Goal: Navigation & Orientation: Find specific page/section

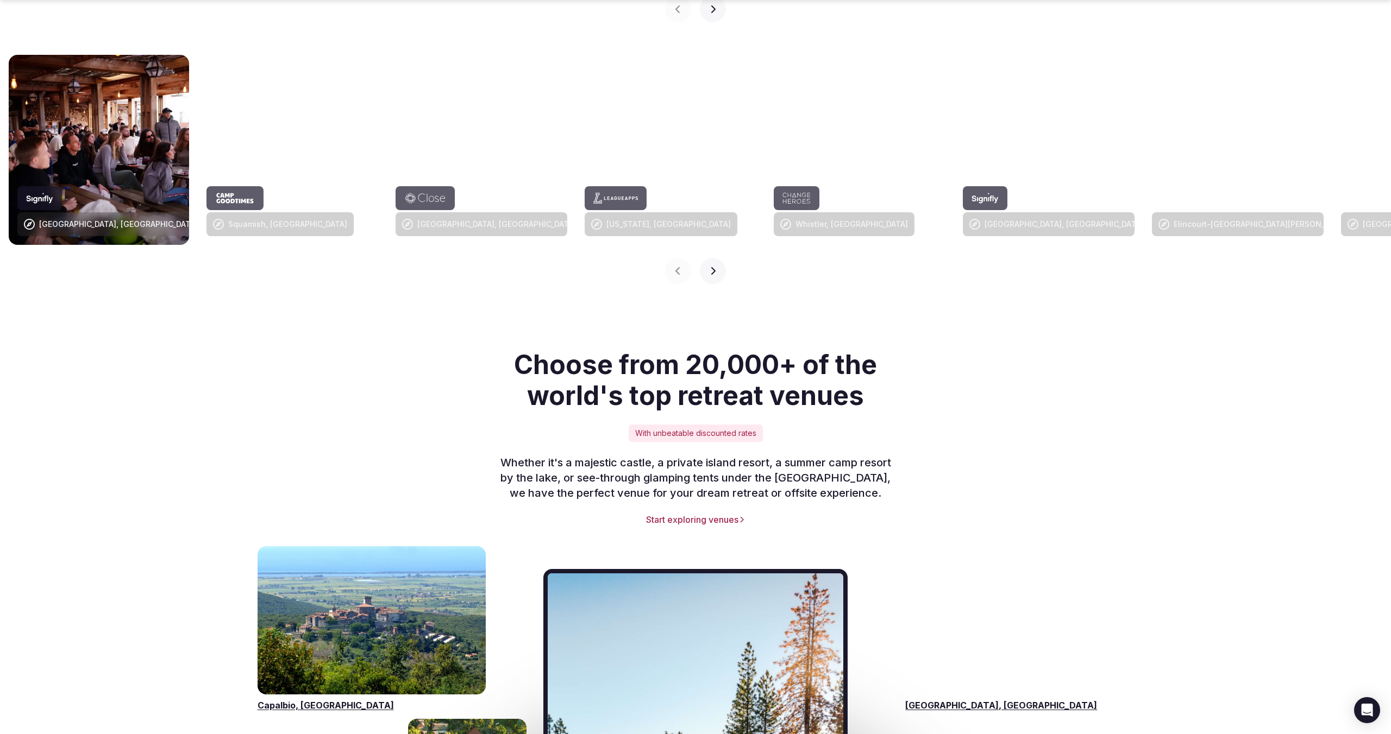
scroll to position [1153, 0]
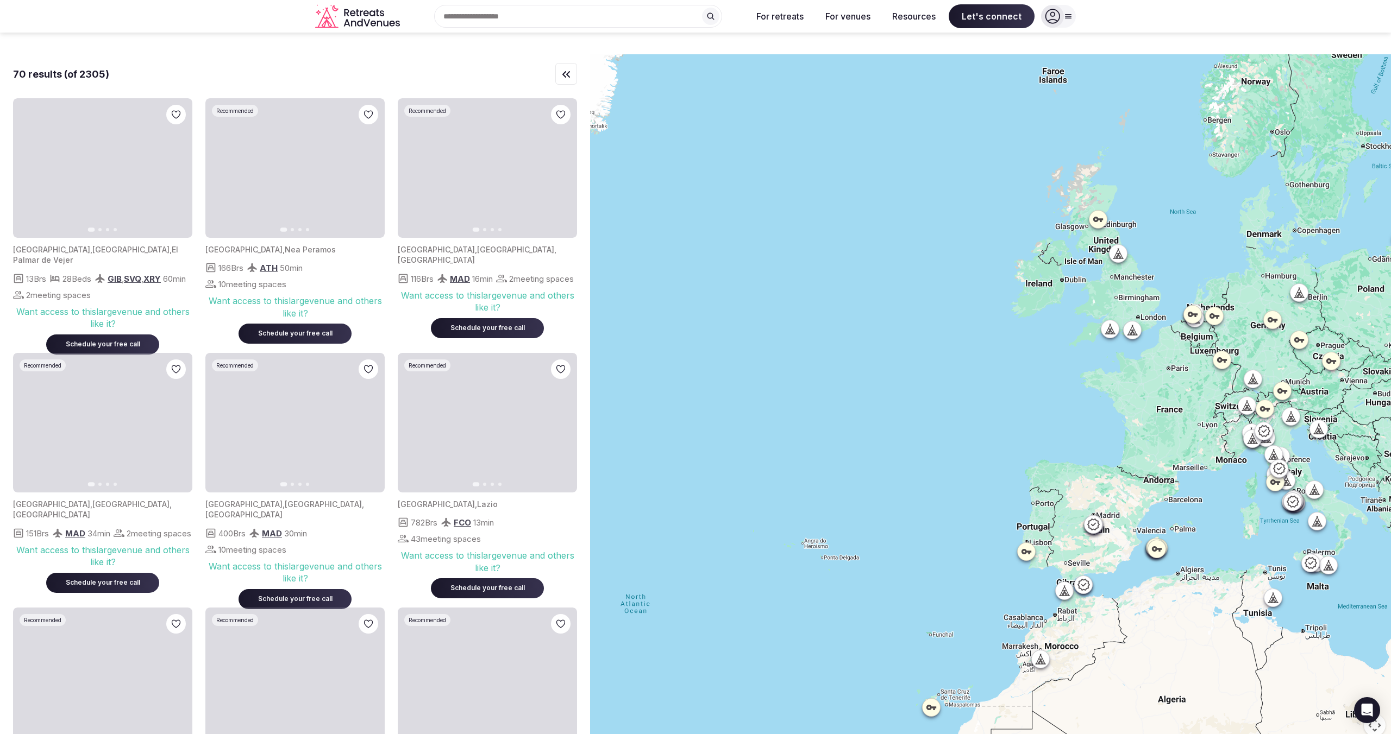
drag, startPoint x: 689, startPoint y: 178, endPoint x: 941, endPoint y: 298, distance: 278.7
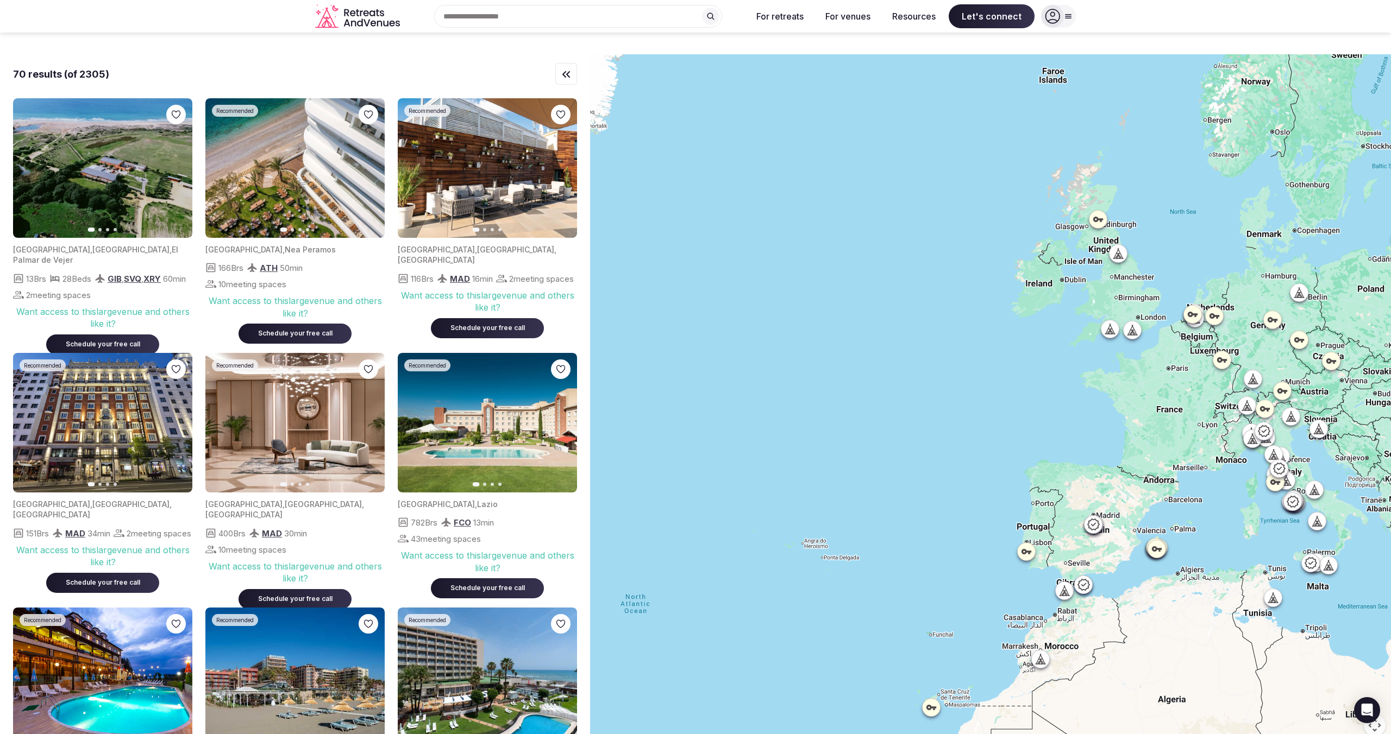
click at [941, 298] on div at bounding box center [990, 401] width 801 height 695
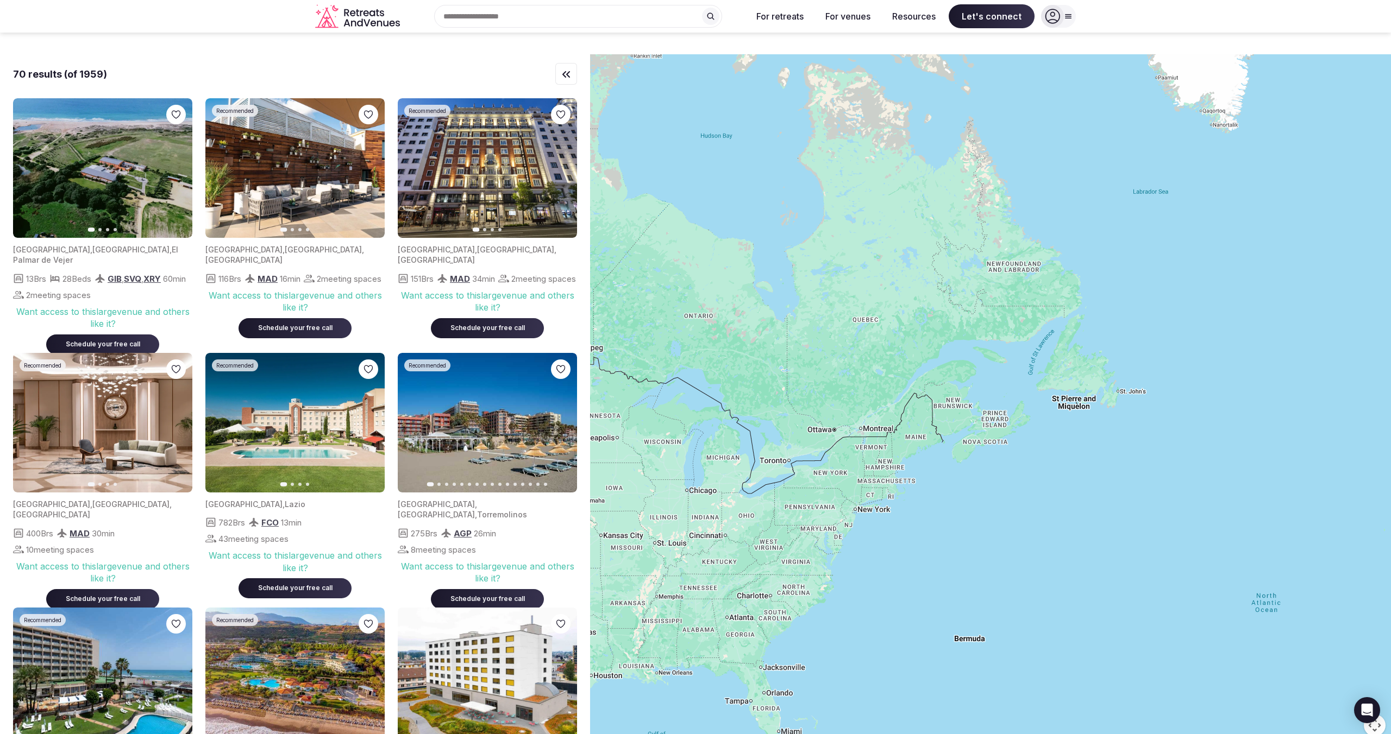
drag, startPoint x: 754, startPoint y: 447, endPoint x: 1390, endPoint y: 444, distance: 636.2
click at [1390, 444] on div at bounding box center [990, 401] width 801 height 695
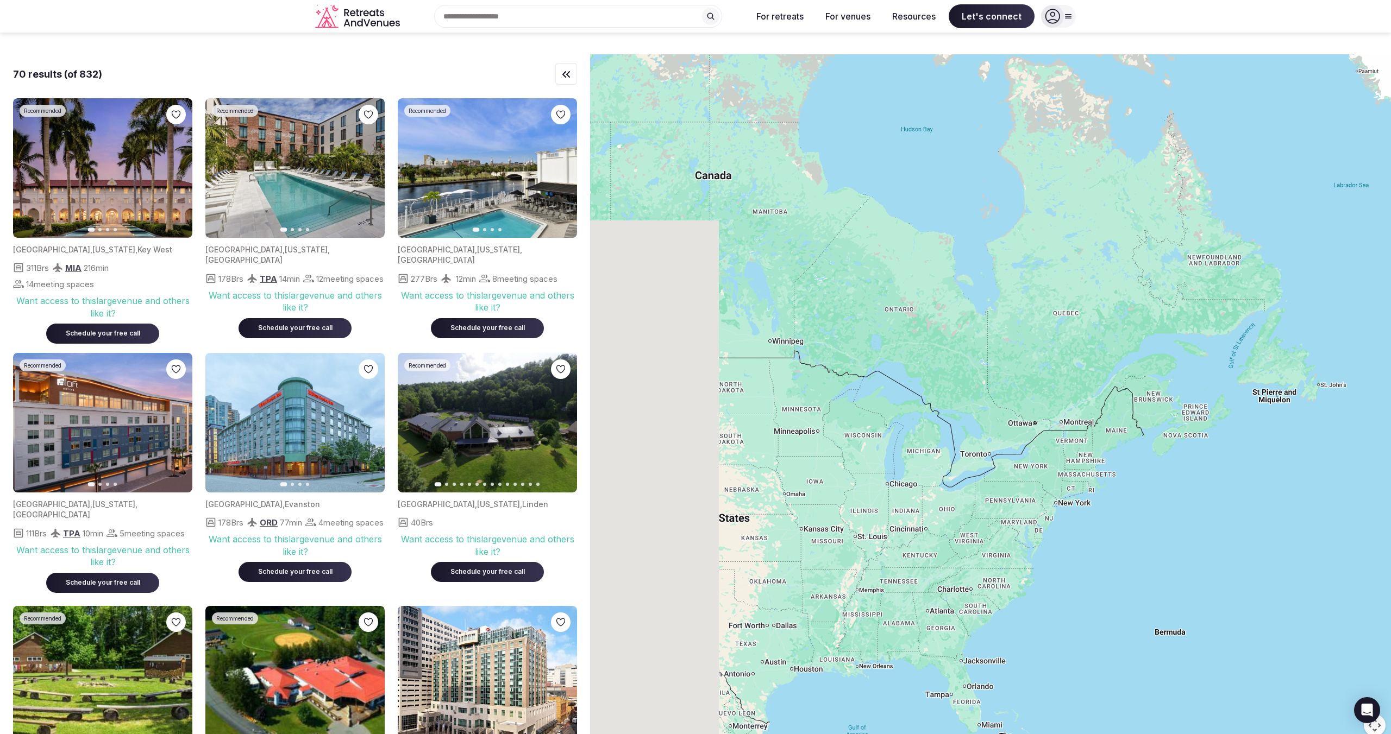
drag, startPoint x: 1181, startPoint y: 564, endPoint x: 1390, endPoint y: 556, distance: 209.3
click at [1390, 556] on div at bounding box center [990, 401] width 801 height 695
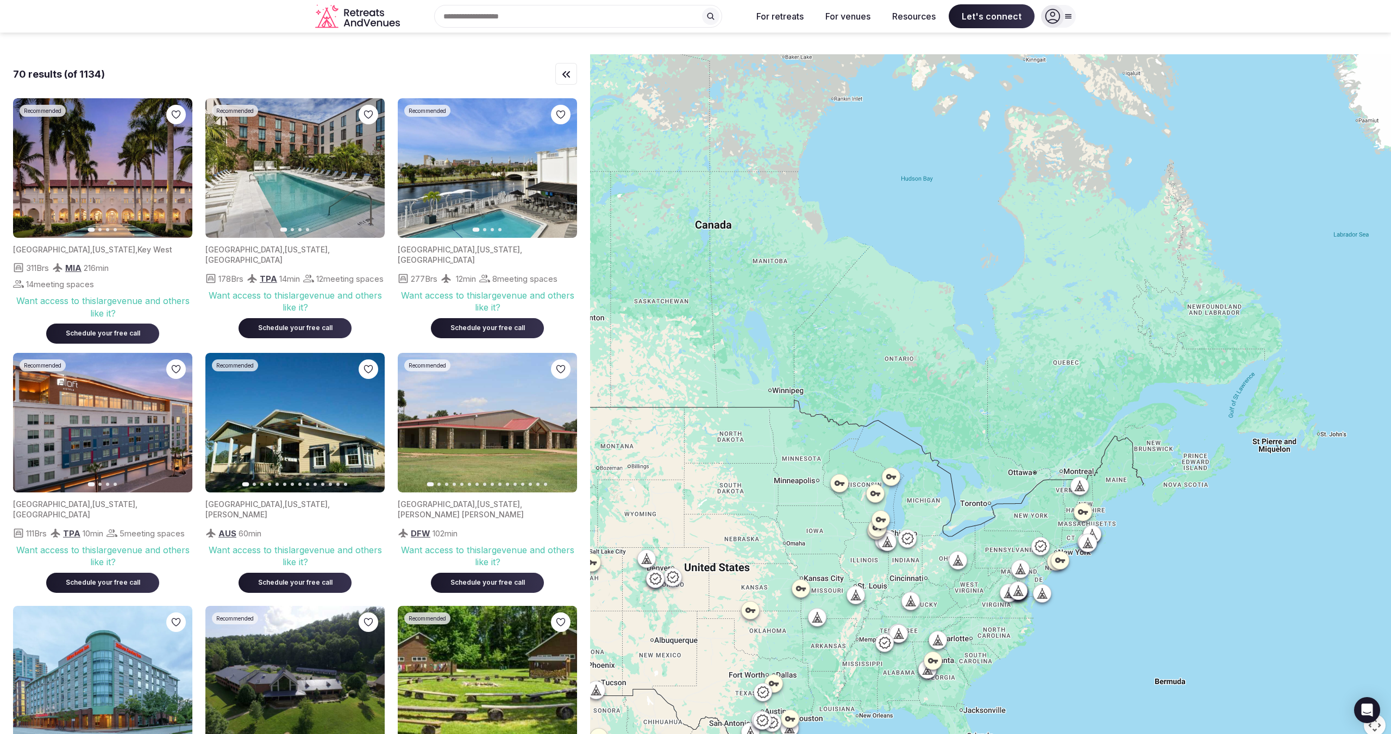
drag, startPoint x: 1390, startPoint y: 556, endPoint x: 1390, endPoint y: 604, distance: 47.8
click at [1390, 604] on div at bounding box center [990, 401] width 801 height 695
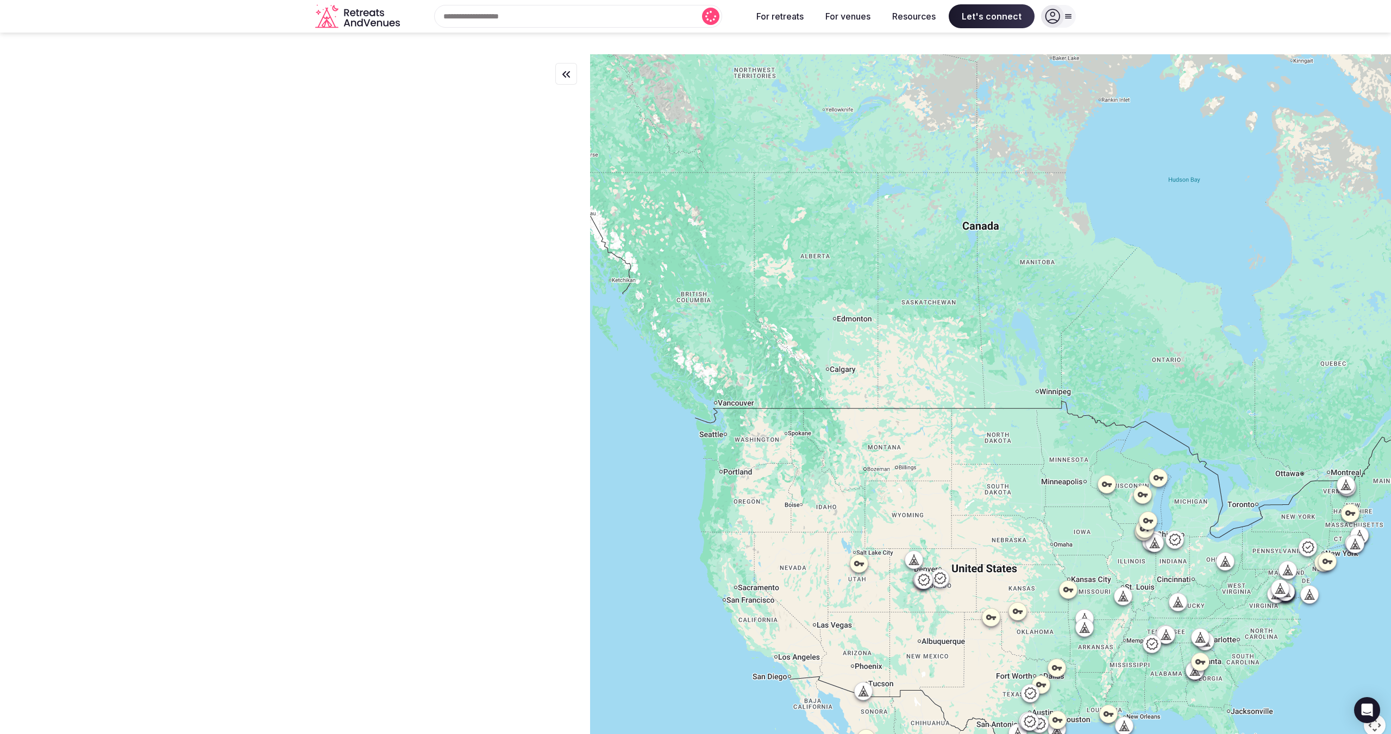
drag, startPoint x: 832, startPoint y: 509, endPoint x: 1103, endPoint y: 511, distance: 270.6
click at [1103, 511] on div at bounding box center [990, 401] width 801 height 695
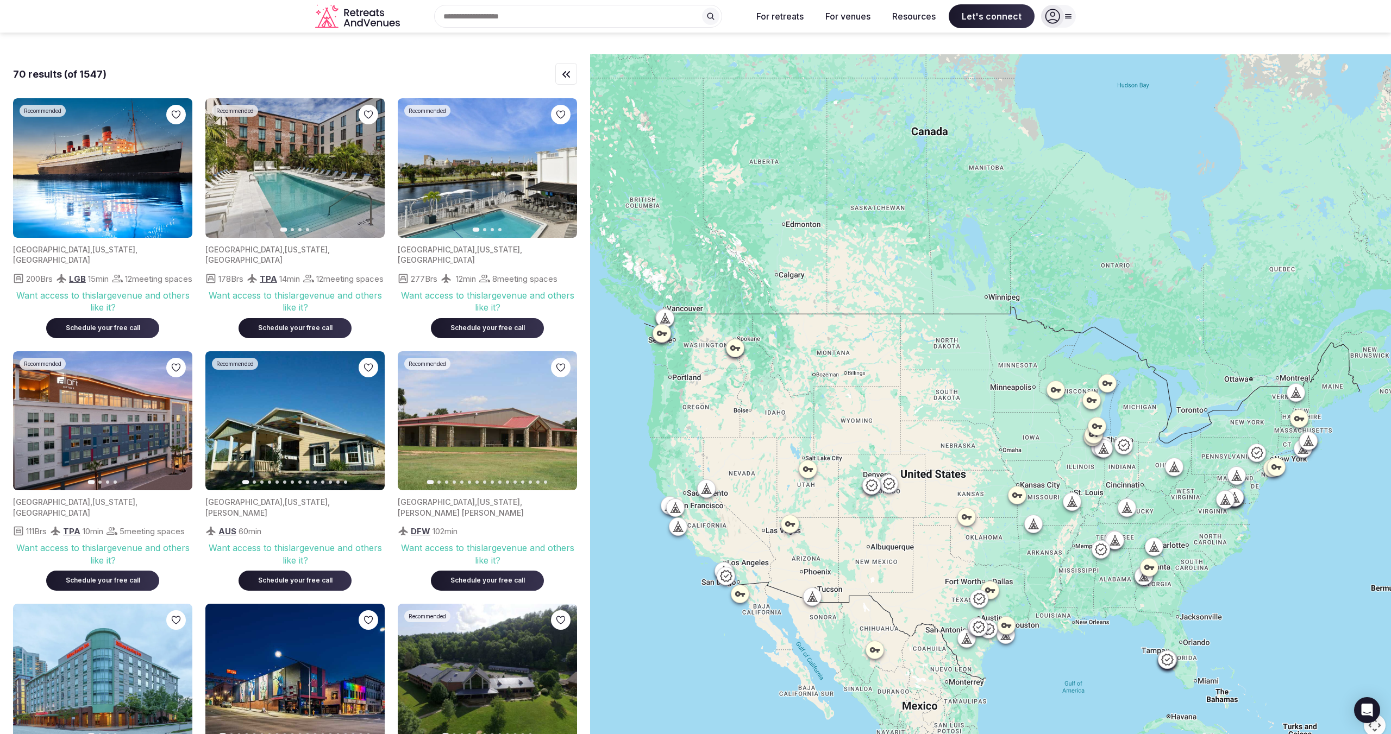
drag, startPoint x: 1004, startPoint y: 536, endPoint x: 953, endPoint y: 440, distance: 108.9
click at [953, 440] on div at bounding box center [990, 401] width 801 height 695
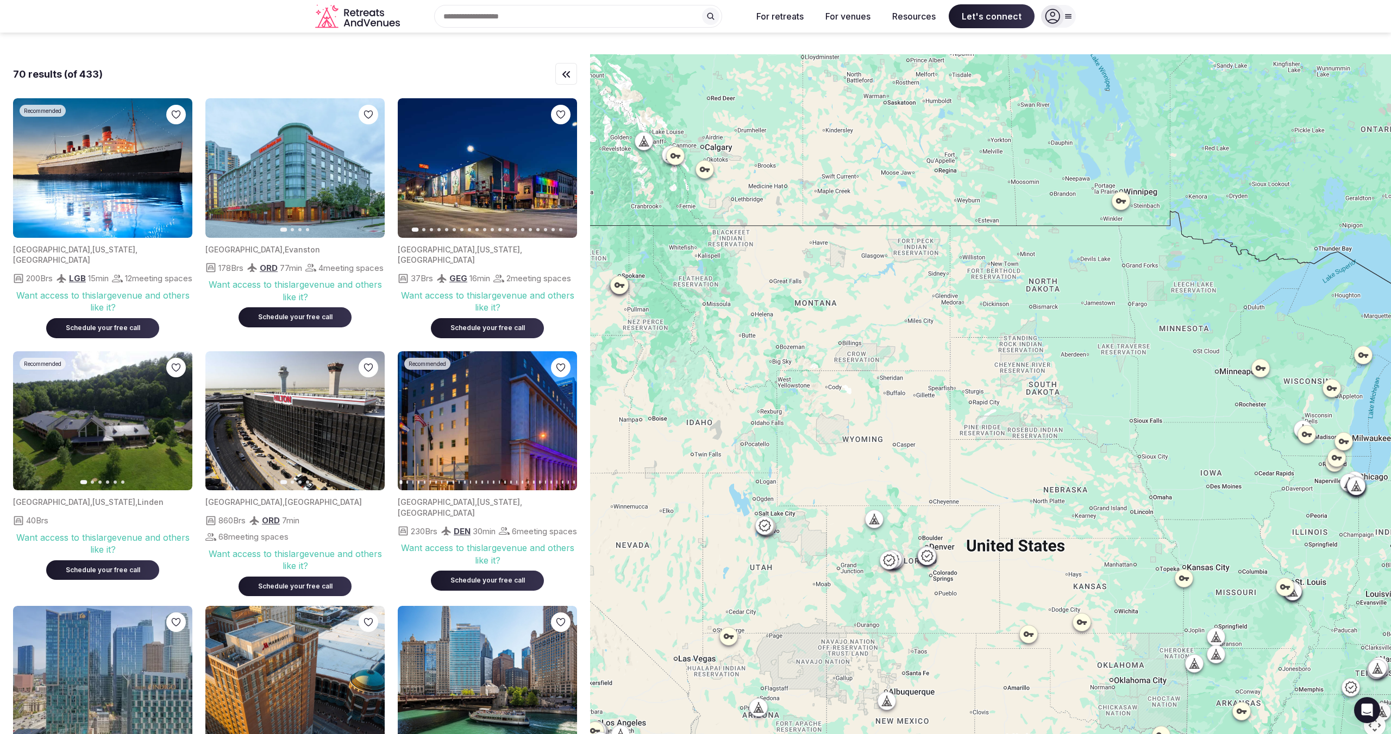
click at [793, 431] on div at bounding box center [990, 401] width 801 height 695
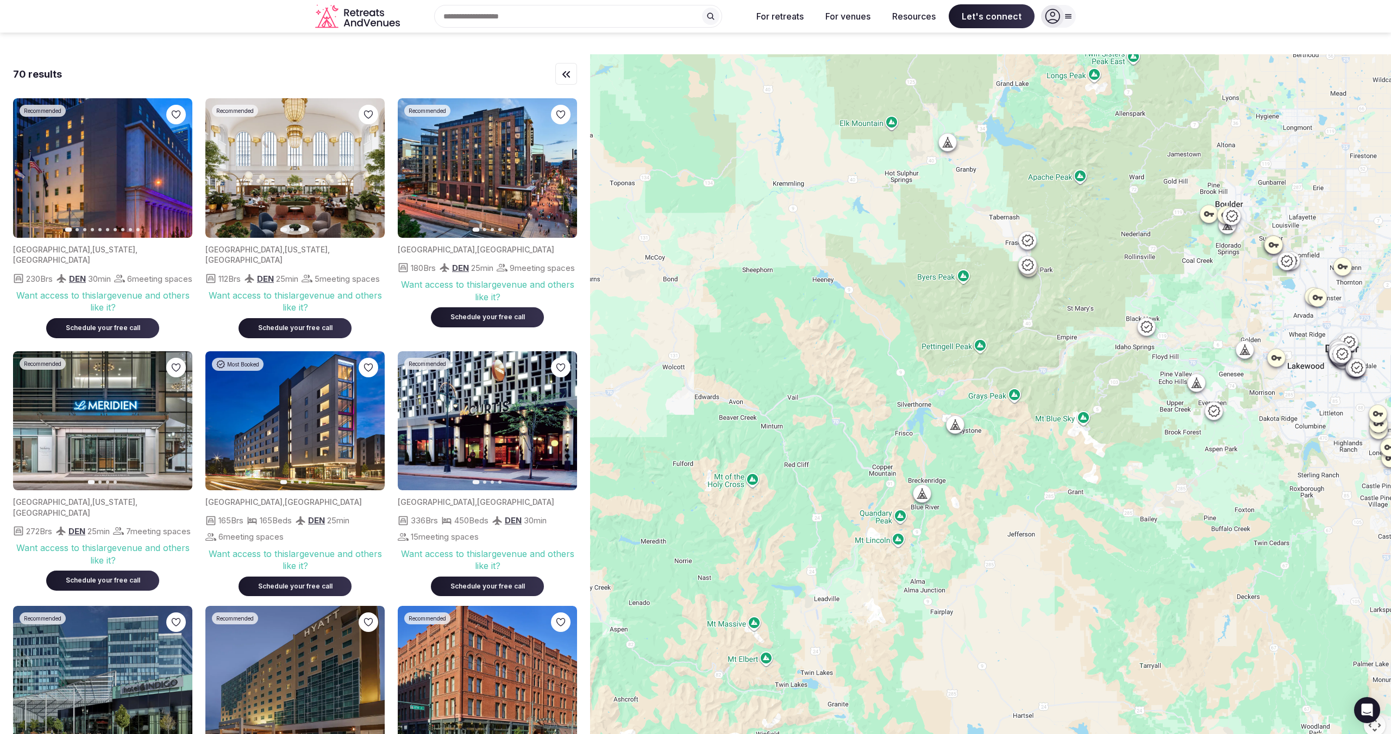
drag, startPoint x: 805, startPoint y: 507, endPoint x: 1112, endPoint y: 563, distance: 312.0
click at [1112, 563] on div at bounding box center [990, 401] width 801 height 695
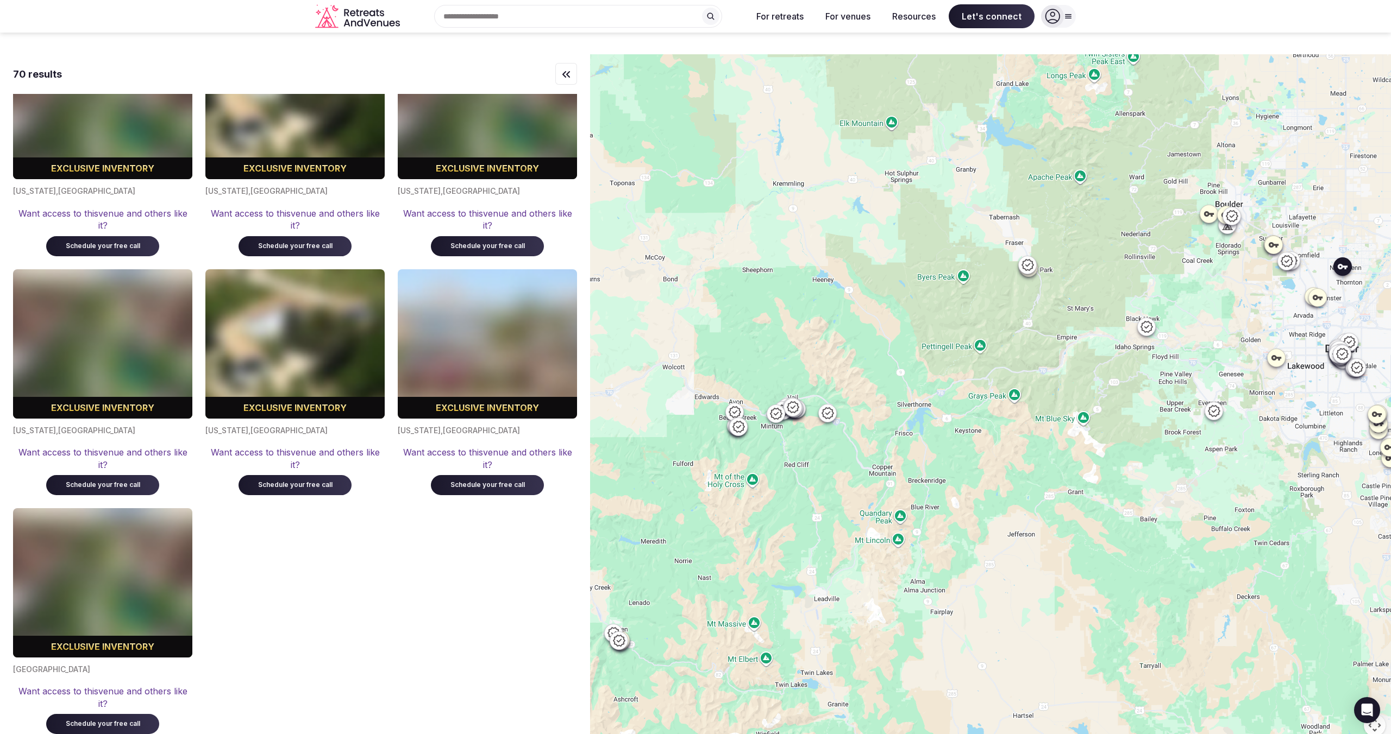
scroll to position [5382, 0]
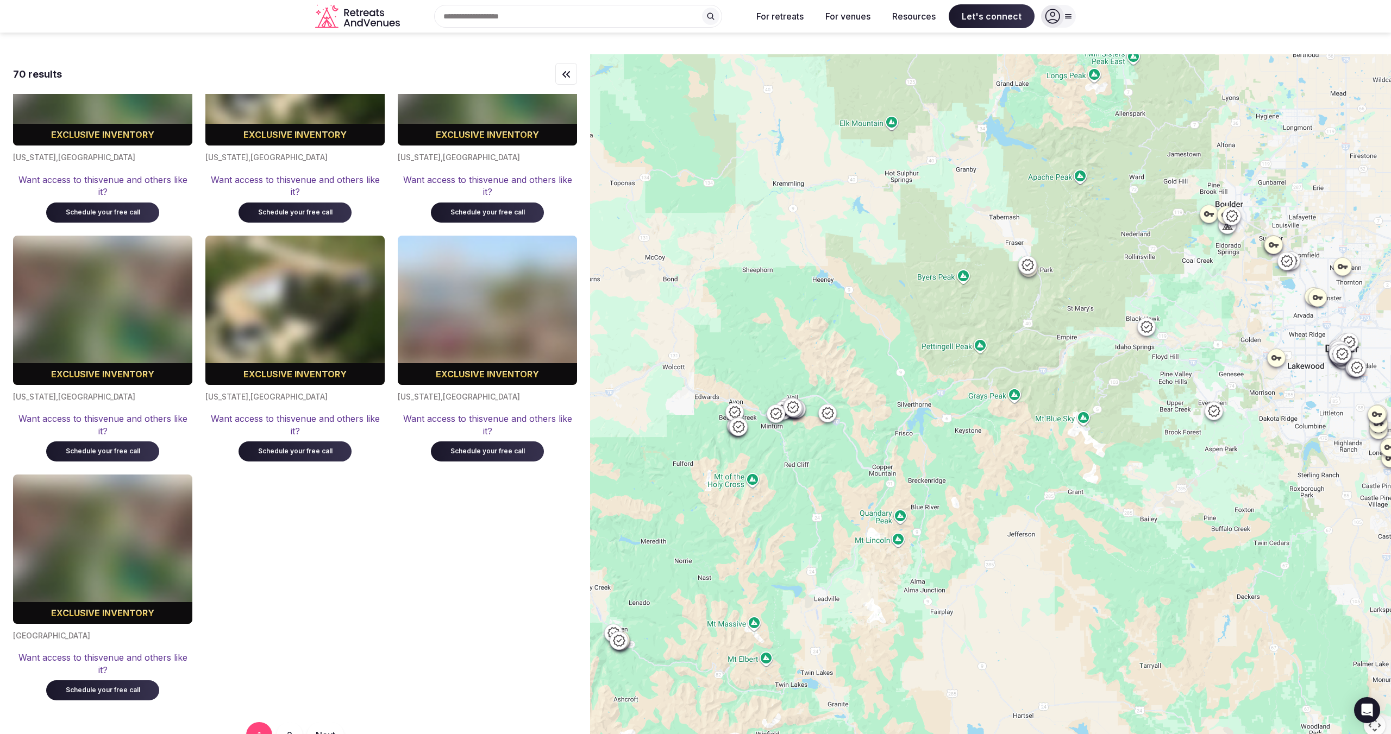
click at [293, 723] on button "2" at bounding box center [290, 736] width 26 height 26
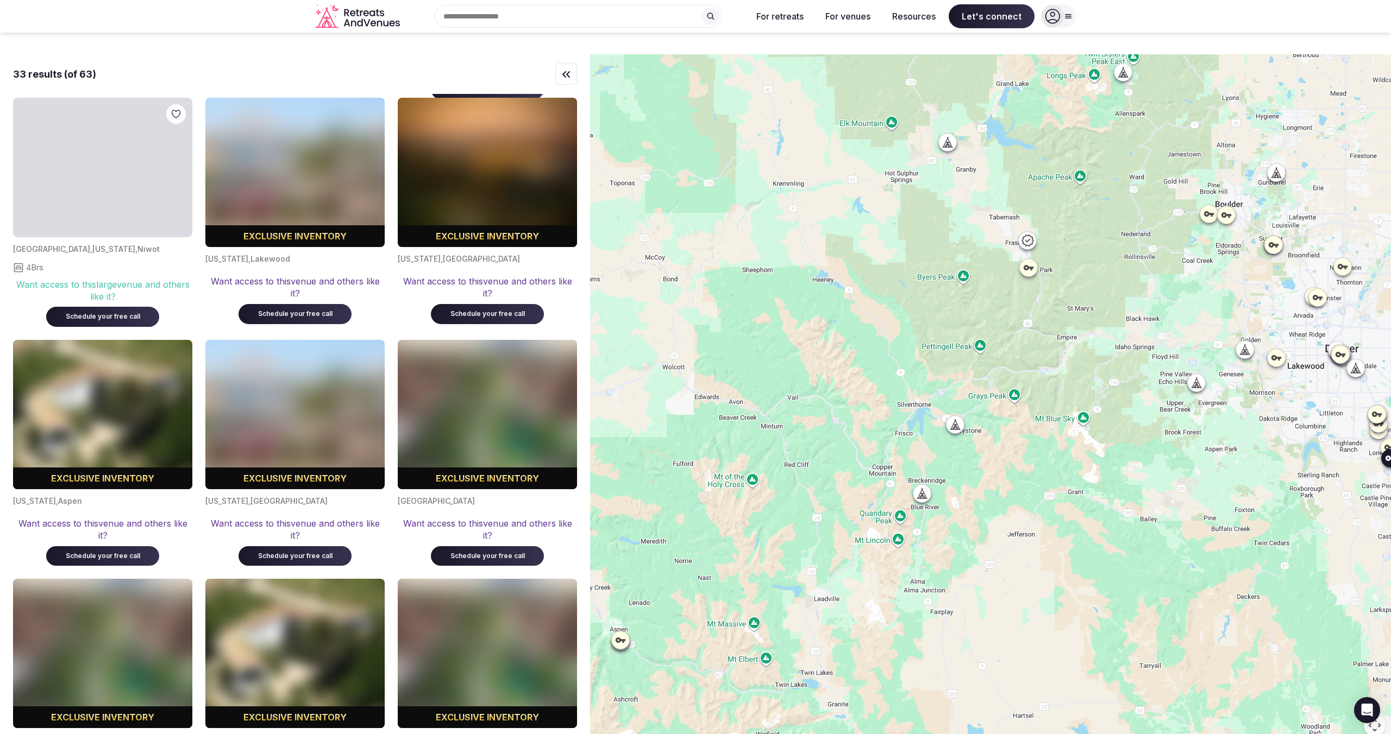
scroll to position [1021, 0]
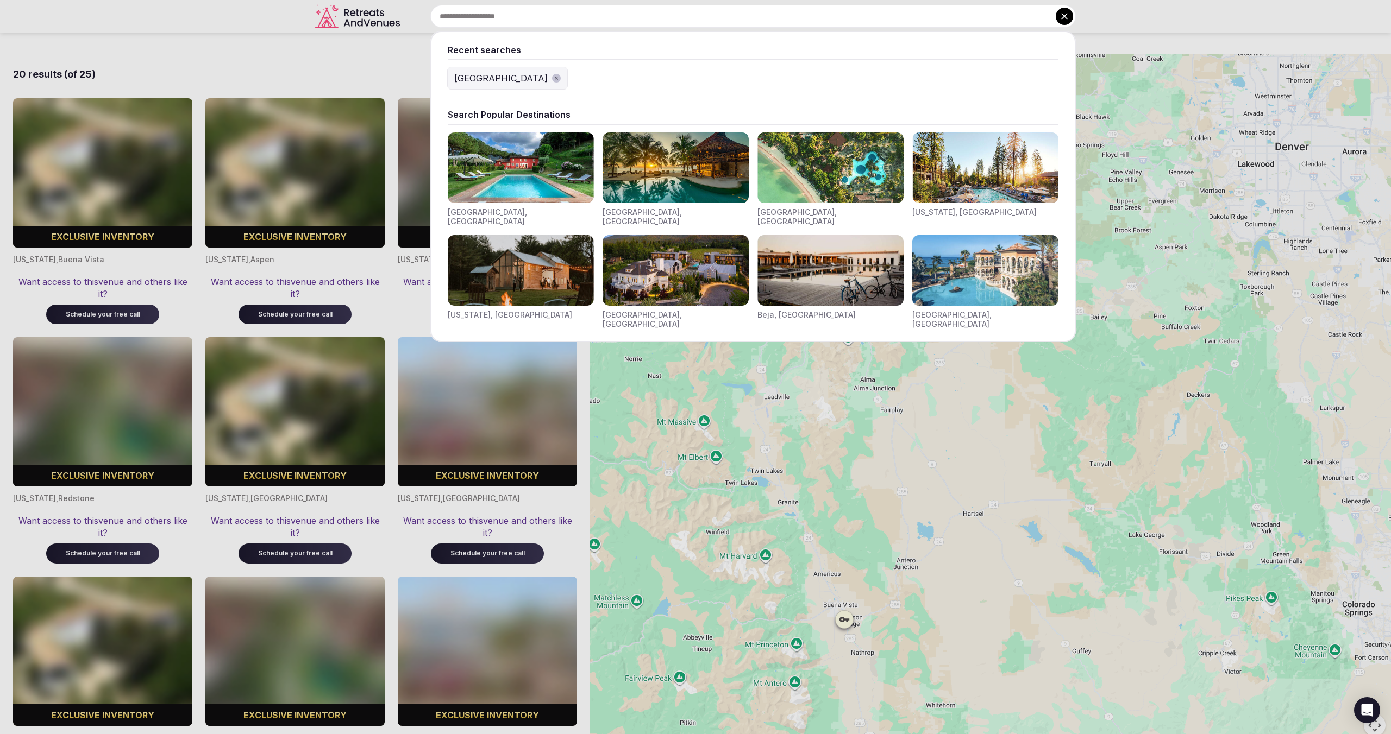
drag, startPoint x: 697, startPoint y: 279, endPoint x: 649, endPoint y: 77, distance: 207.7
click at [649, 77] on body "Recent searches Costa Rica Search Popular Destinations Toscana, Italy Riviera M…" at bounding box center [695, 375] width 1391 height 750
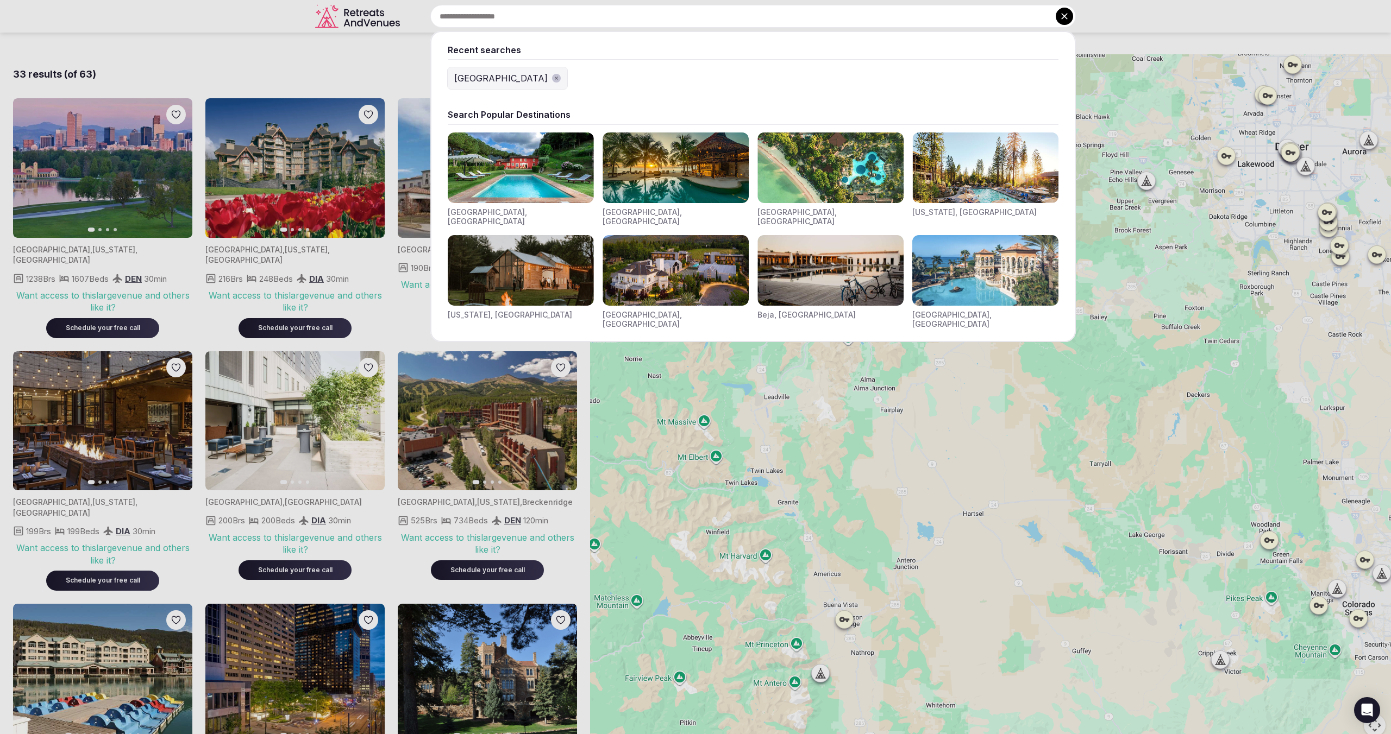
click at [899, 448] on div at bounding box center [695, 367] width 1391 height 734
